Goal: Task Accomplishment & Management: Manage account settings

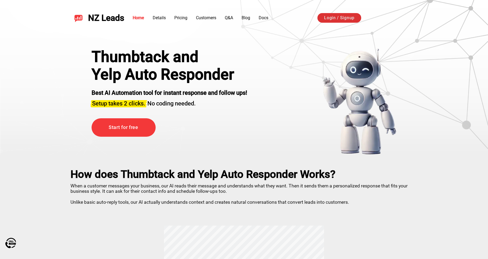
click at [336, 18] on link "Login / Signup" at bounding box center [339, 18] width 44 height 10
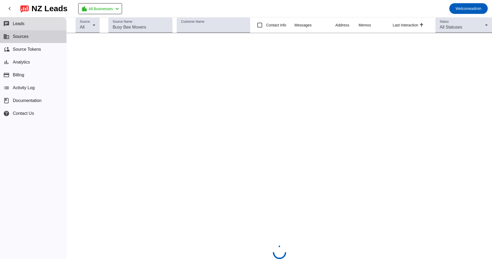
click at [34, 38] on button "business Sources" at bounding box center [33, 36] width 66 height 13
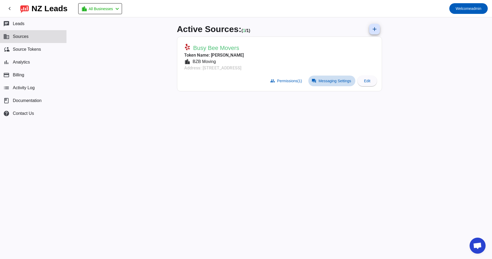
click at [327, 81] on span "Messaging Settings" at bounding box center [334, 81] width 33 height 4
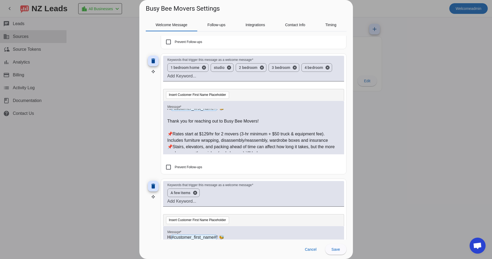
scroll to position [5, 0]
click at [206, 131] on p "📌Rates start at $129/hr for 2 movers (3-hr minimum + $50 truck & equipment fee)…" at bounding box center [253, 135] width 172 height 13
click at [213, 130] on p "📌Rates start at $119/hr for 2 movers (3-hr minimum + $50 truck & equipment fee)…" at bounding box center [253, 135] width 172 height 13
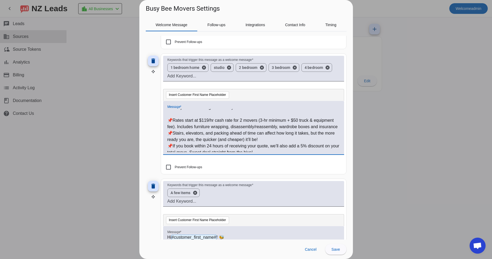
scroll to position [20, 0]
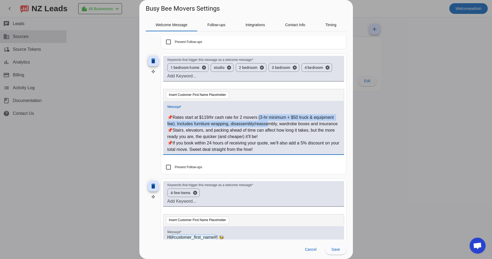
drag, startPoint x: 259, startPoint y: 116, endPoint x: 291, endPoint y: 124, distance: 32.8
click at [291, 124] on p "📌Rates start at $119/hr cash rate for 2 movers (3-hr minimum + $50 truck & equi…" at bounding box center [253, 120] width 172 height 13
click at [292, 125] on p "📌Rates start at $119/hr cash rate for 2 movers (3-hr minimum + $50 truck & equi…" at bounding box center [253, 120] width 172 height 13
drag, startPoint x: 288, startPoint y: 116, endPoint x: 320, endPoint y: 126, distance: 33.4
click at [320, 126] on p "📌Rates start at $119/hr cash rate for 2 movers (3-hr minimum + $50 truck & equi…" at bounding box center [253, 120] width 172 height 13
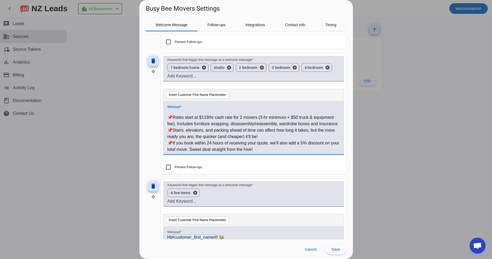
click at [256, 114] on p "📌Rates start at $119/hr cash rate for 2 movers (3-hr minimum + $50 truck & equi…" at bounding box center [253, 120] width 172 height 13
drag, startPoint x: 259, startPoint y: 114, endPoint x: 307, endPoint y: 129, distance: 50.2
click at [307, 127] on p "📌Rates start at $119/hr cash rate for 2 movers (3-hr minimum + $50 truck & equi…" at bounding box center [253, 120] width 172 height 13
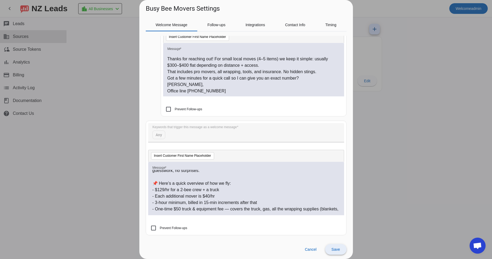
scroll to position [72, 0]
click at [335, 248] on span "Save" at bounding box center [335, 249] width 9 height 4
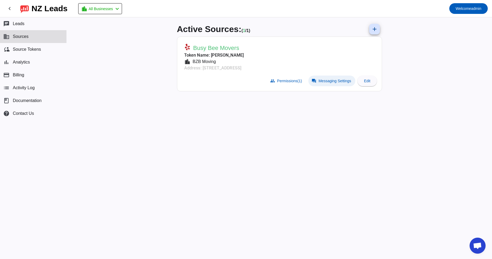
click at [331, 82] on span "Messaging Settings" at bounding box center [334, 81] width 33 height 4
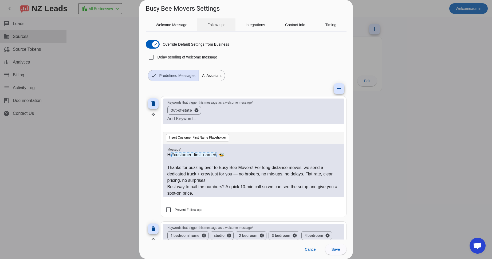
click at [211, 25] on span "Follow-ups" at bounding box center [216, 25] width 18 height 4
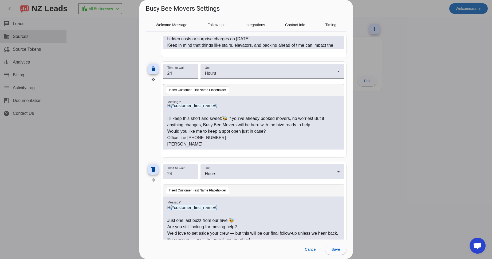
scroll to position [353, 0]
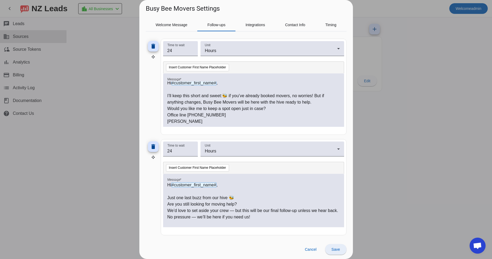
click at [339, 250] on span "Save" at bounding box center [335, 249] width 9 height 4
